Goal: Information Seeking & Learning: Learn about a topic

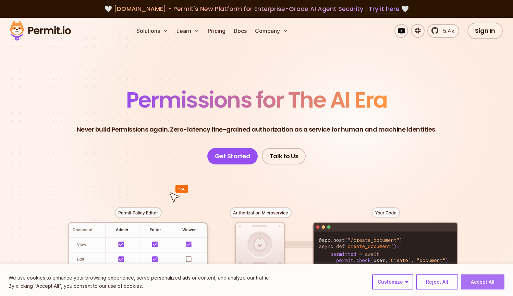
click at [473, 283] on button "Accept All" at bounding box center [482, 281] width 43 height 15
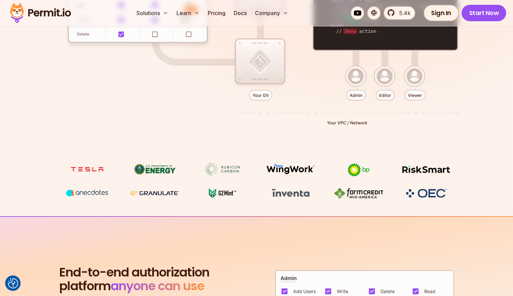
scroll to position [316, 0]
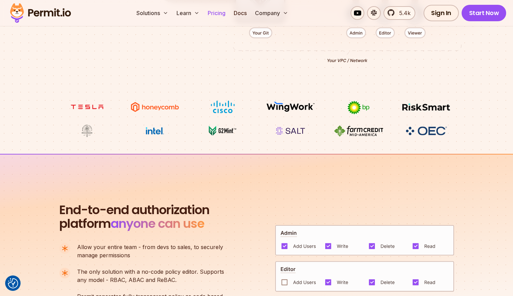
click at [209, 13] on link "Pricing" at bounding box center [216, 13] width 23 height 14
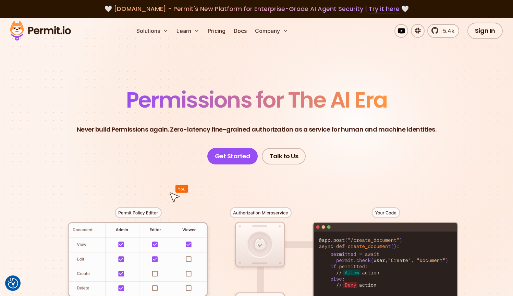
scroll to position [316, 0]
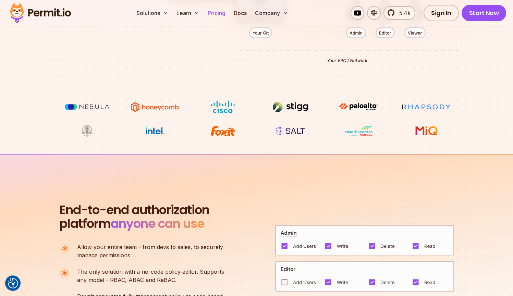
click at [218, 14] on link "Pricing" at bounding box center [216, 13] width 23 height 14
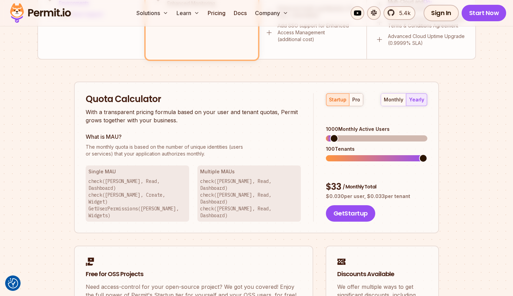
scroll to position [387, 0]
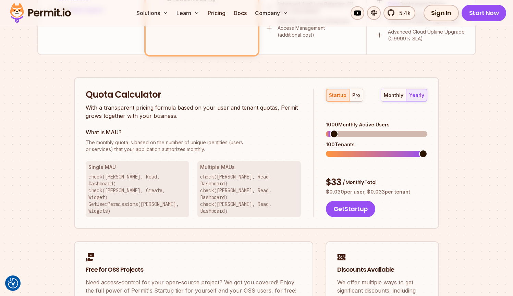
click at [337, 97] on div "startup pro" at bounding box center [344, 95] width 37 height 13
click at [327, 130] on span at bounding box center [331, 134] width 8 height 8
click at [317, 124] on div "startup pro monthly yearly 100 Monthly Active Users 10 Tenants $ 5 / Monthly To…" at bounding box center [370, 153] width 114 height 129
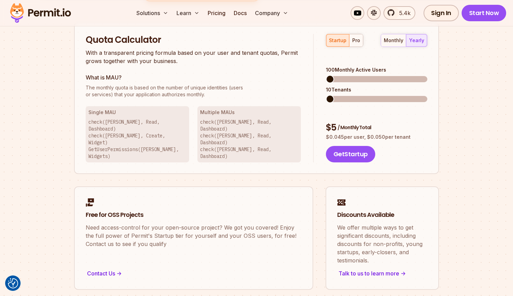
scroll to position [424, 0]
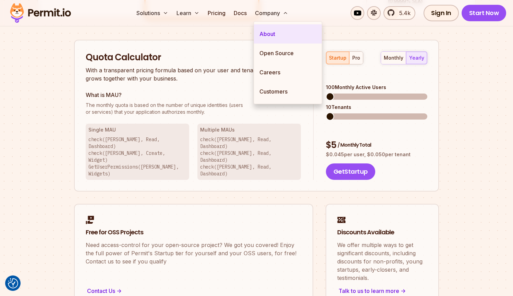
click at [267, 36] on link "About" at bounding box center [288, 33] width 68 height 19
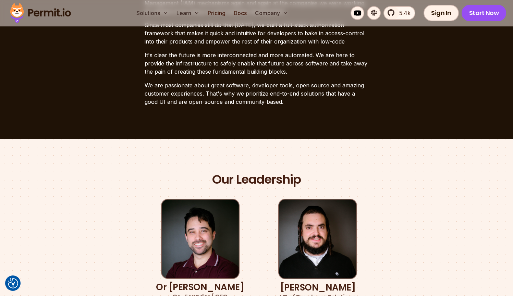
scroll to position [162, 0]
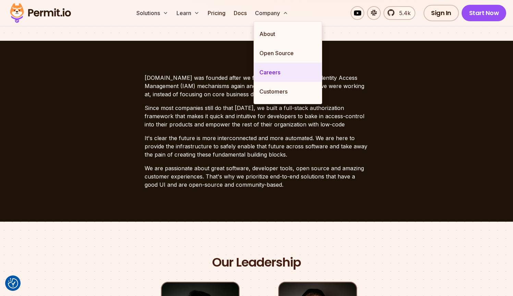
click at [274, 66] on link "Careers" at bounding box center [288, 72] width 68 height 19
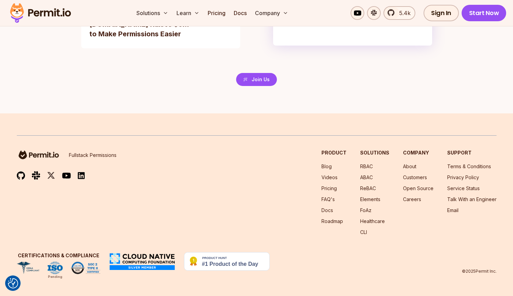
scroll to position [1617, 0]
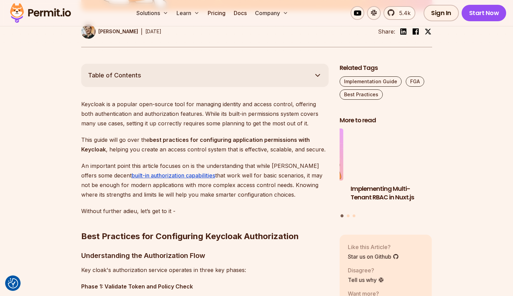
scroll to position [347, 0]
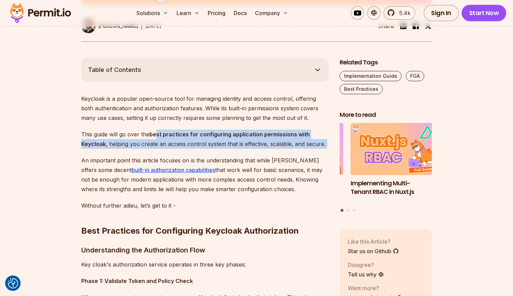
drag, startPoint x: 157, startPoint y: 131, endPoint x: 174, endPoint y: 151, distance: 26.2
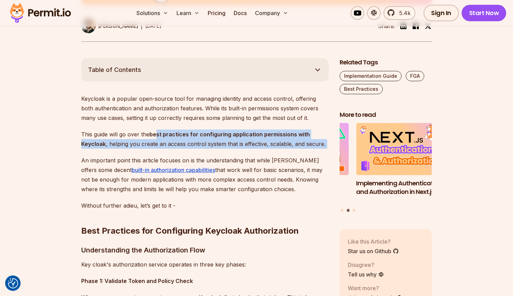
click at [210, 142] on p "This guide will go over the best practices for configuring application permissi…" at bounding box center [204, 138] width 247 height 19
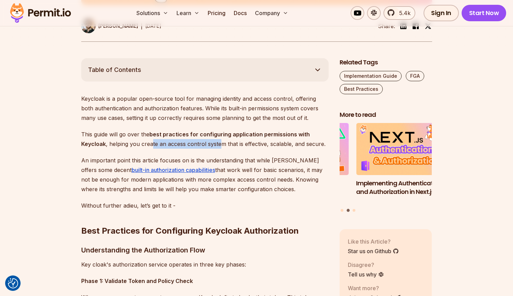
drag, startPoint x: 150, startPoint y: 142, endPoint x: 222, endPoint y: 147, distance: 72.1
click at [222, 147] on p "This guide will go over the best practices for configuring application permissi…" at bounding box center [204, 138] width 247 height 19
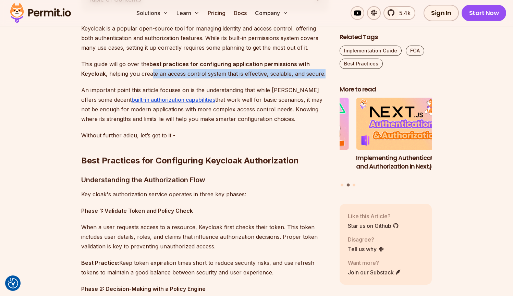
scroll to position [421, 0]
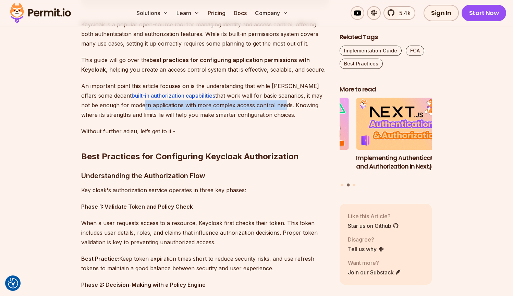
drag, startPoint x: 139, startPoint y: 104, endPoint x: 278, endPoint y: 103, distance: 139.0
click at [278, 103] on p "An important point this article focuses on is the understanding that while Keyc…" at bounding box center [204, 100] width 247 height 38
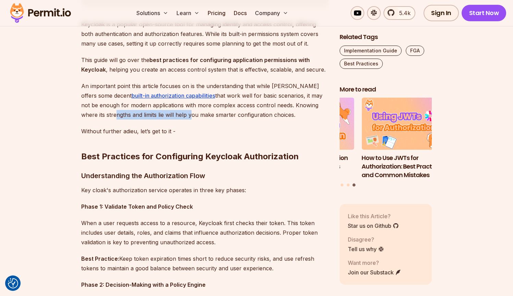
drag, startPoint x: 113, startPoint y: 117, endPoint x: 188, endPoint y: 115, distance: 75.7
click at [188, 115] on p "An important point this article focuses on is the understanding that while Keyc…" at bounding box center [204, 100] width 247 height 38
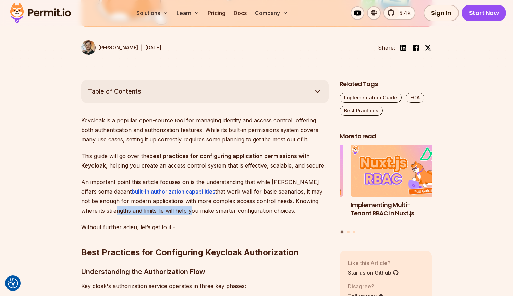
scroll to position [361, 0]
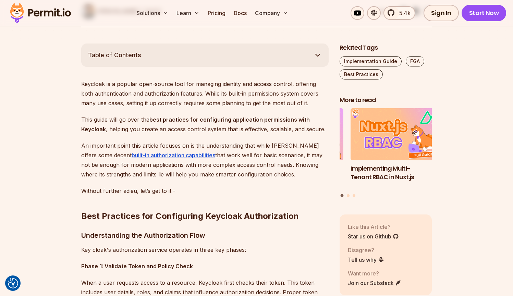
click at [106, 93] on p "Keycloak is a popular open-source tool for managing identity and access control…" at bounding box center [204, 93] width 247 height 29
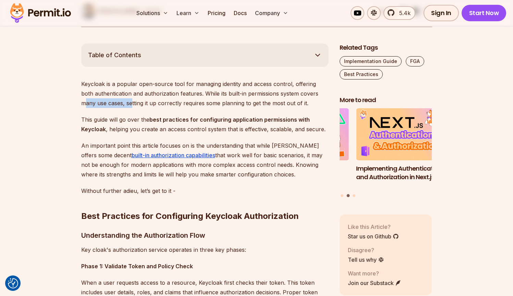
drag, startPoint x: 87, startPoint y: 104, endPoint x: 133, endPoint y: 104, distance: 46.2
click at [133, 104] on p "Keycloak is a popular open-source tool for managing identity and access control…" at bounding box center [204, 93] width 247 height 29
drag, startPoint x: 138, startPoint y: 103, endPoint x: 204, endPoint y: 102, distance: 65.8
click at [204, 102] on p "Keycloak is a popular open-source tool for managing identity and access control…" at bounding box center [204, 93] width 247 height 29
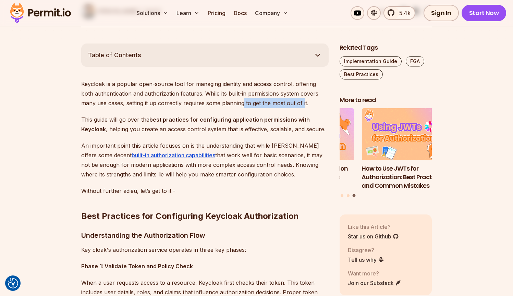
drag, startPoint x: 242, startPoint y: 104, endPoint x: 303, endPoint y: 101, distance: 61.1
click at [303, 101] on p "Keycloak is a popular open-source tool for managing identity and access control…" at bounding box center [204, 93] width 247 height 29
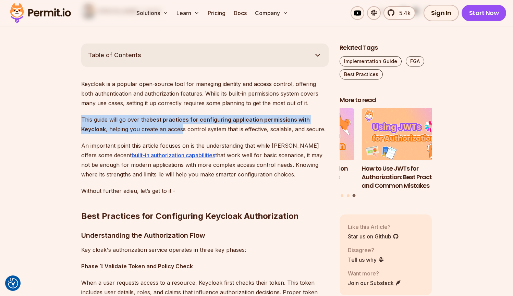
drag, startPoint x: 82, startPoint y: 119, endPoint x: 181, endPoint y: 123, distance: 99.1
click at [181, 123] on p "This guide will go over the best practices for configuring application permissi…" at bounding box center [204, 124] width 247 height 19
click at [121, 130] on p "This guide will go over the best practices for configuring application permissi…" at bounding box center [204, 124] width 247 height 19
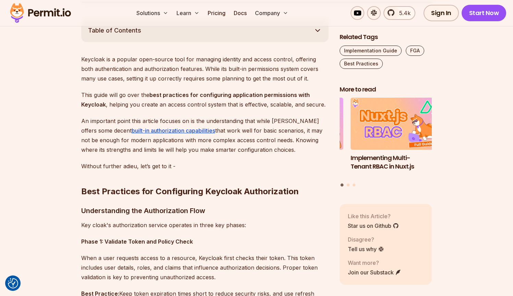
scroll to position [388, 0]
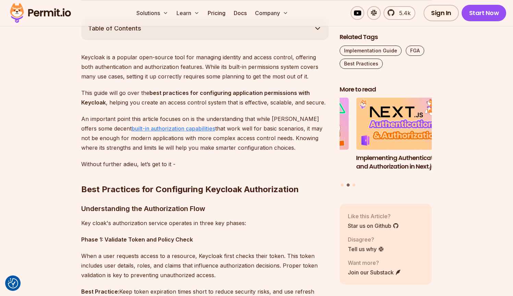
click at [192, 128] on link "built-in authorization capabilities" at bounding box center [174, 128] width 84 height 7
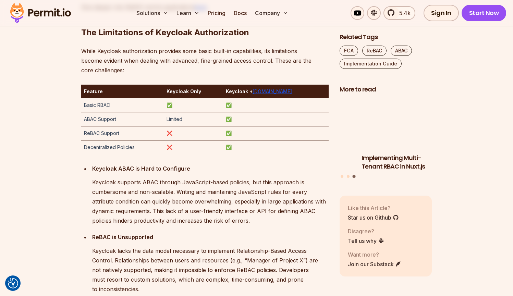
scroll to position [1155, 0]
